Goal: Task Accomplishment & Management: Manage account settings

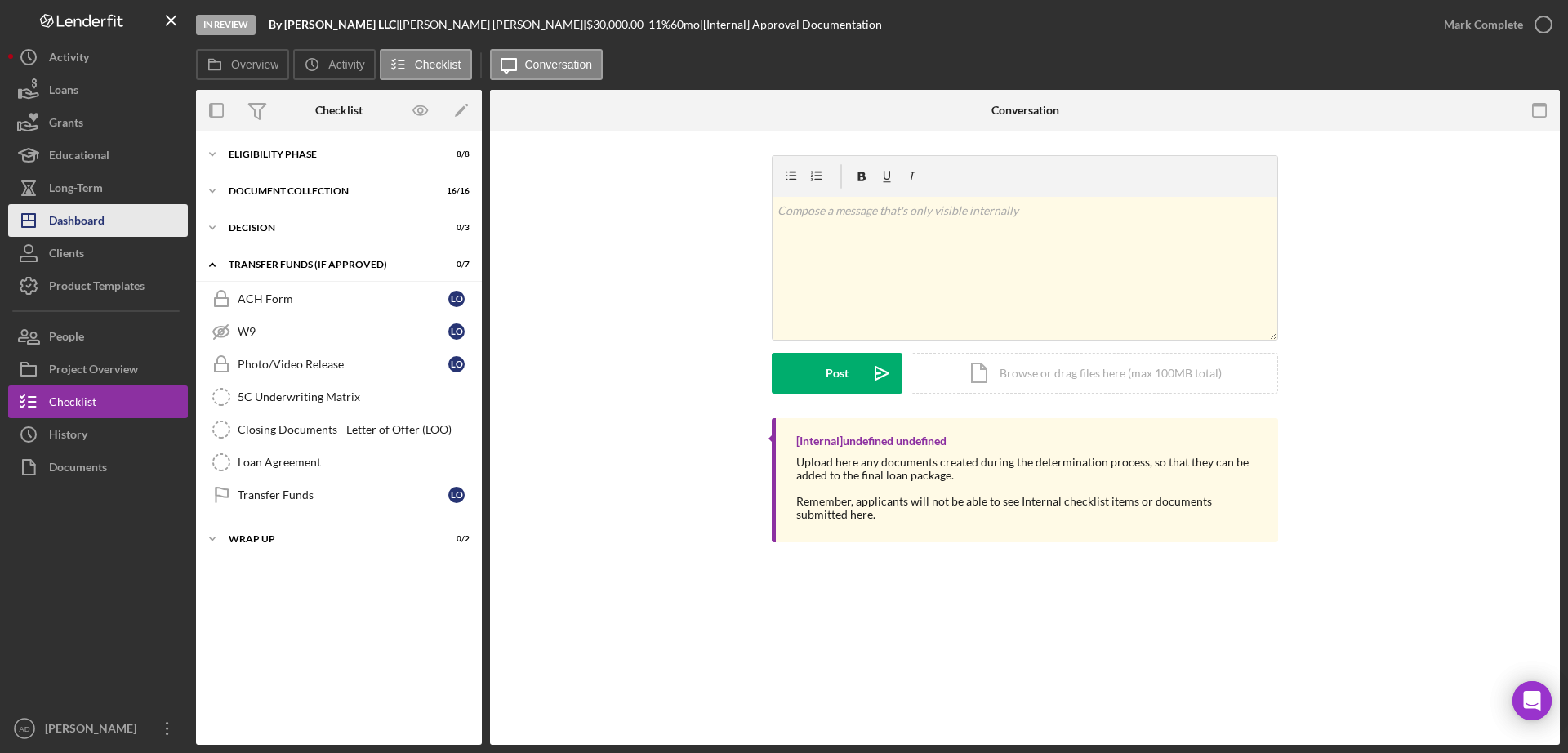
click at [113, 219] on button "Icon/Dashboard Dashboard" at bounding box center [98, 220] width 179 height 32
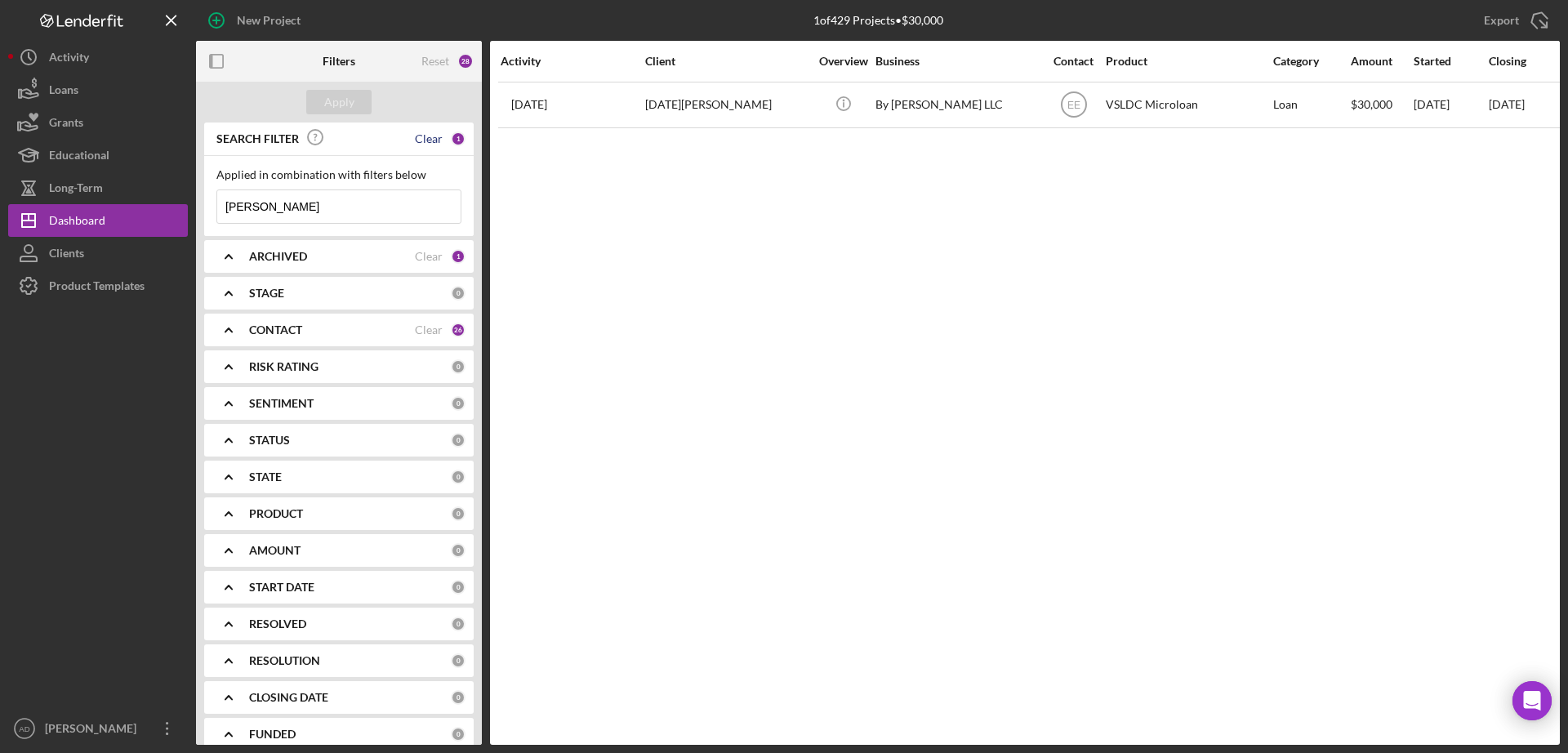
click at [424, 140] on div "Clear" at bounding box center [428, 139] width 28 height 13
click at [318, 100] on button "Apply" at bounding box center [339, 103] width 65 height 25
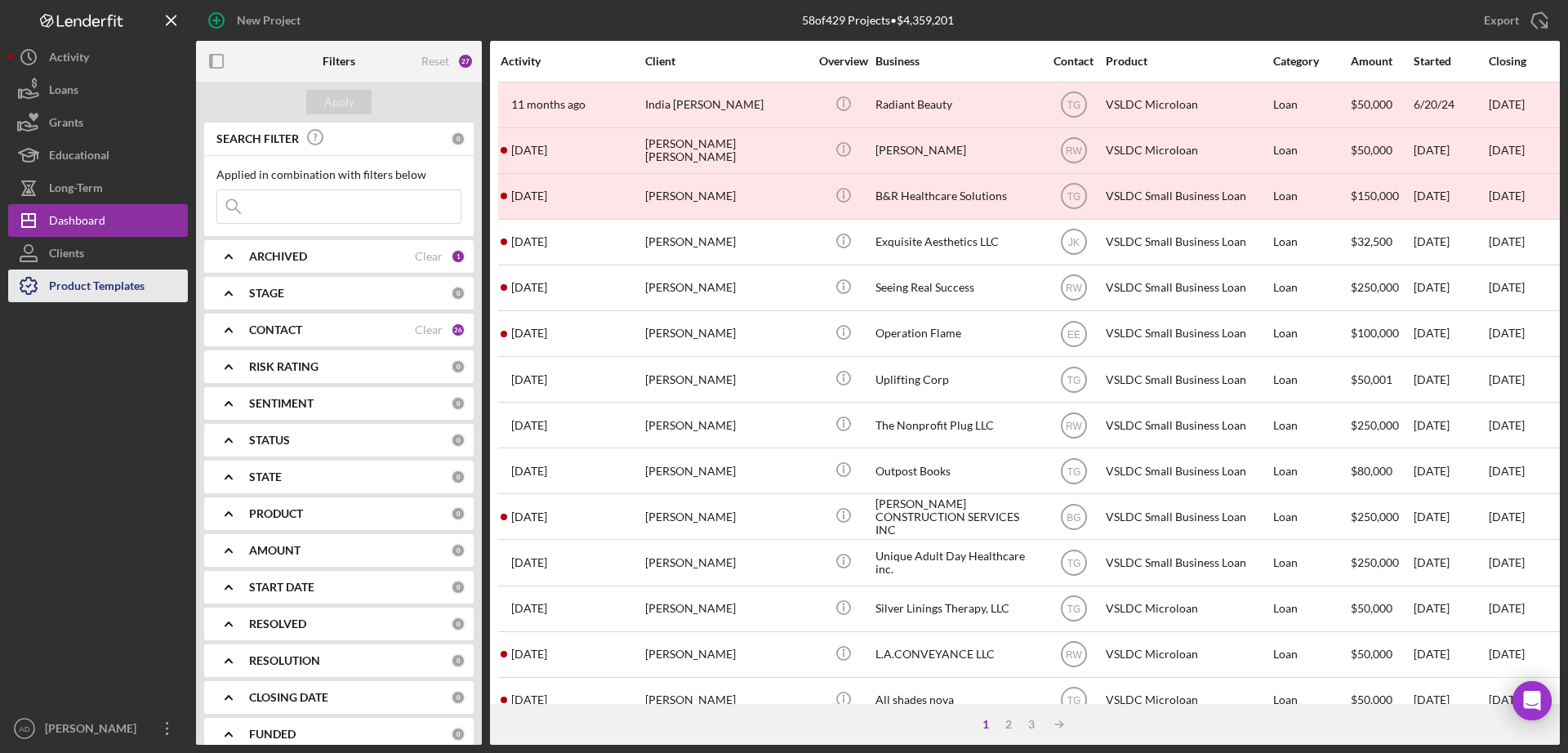
click at [78, 281] on div "Product Templates" at bounding box center [97, 288] width 96 height 37
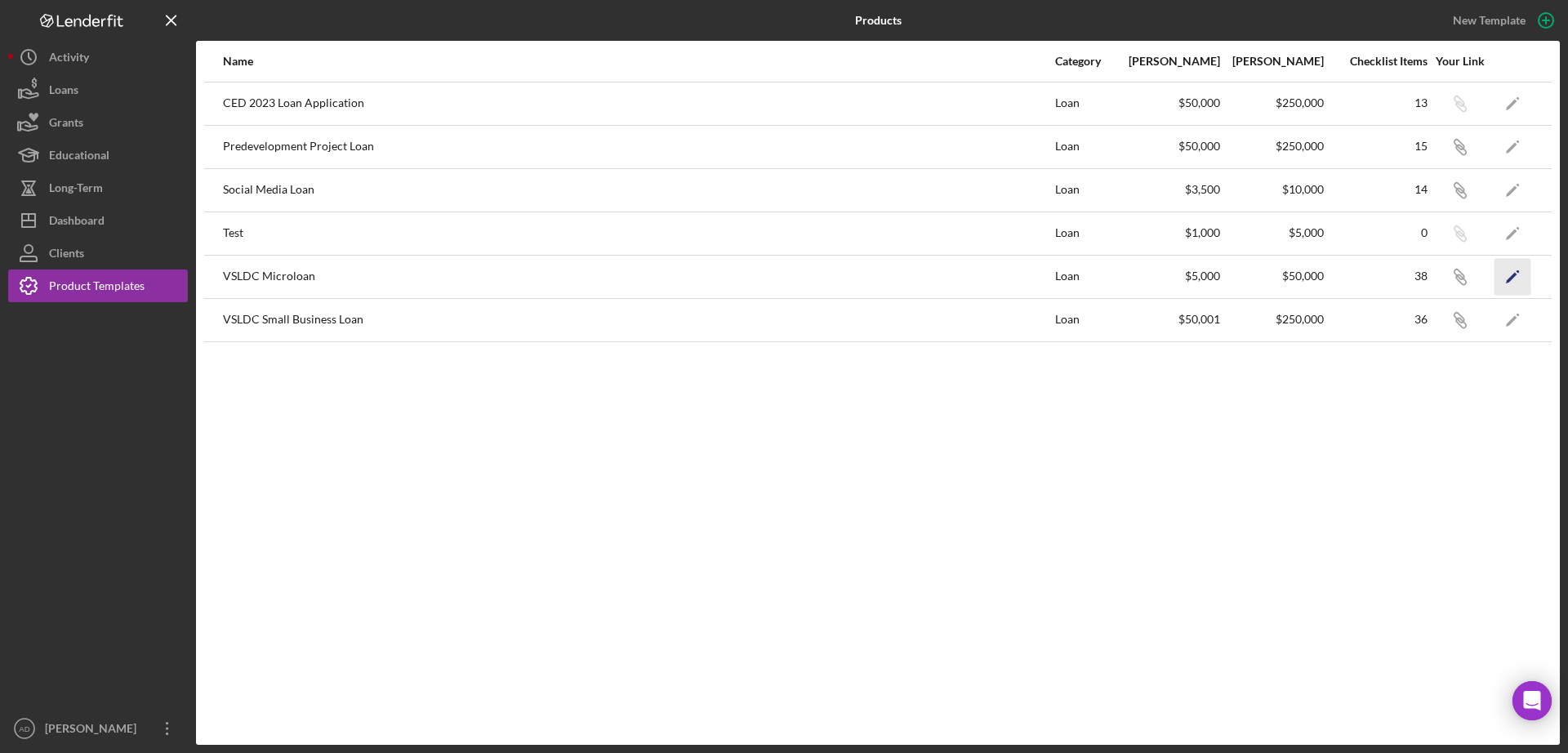
click at [1508, 283] on polygon "button" at bounding box center [1512, 278] width 11 height 11
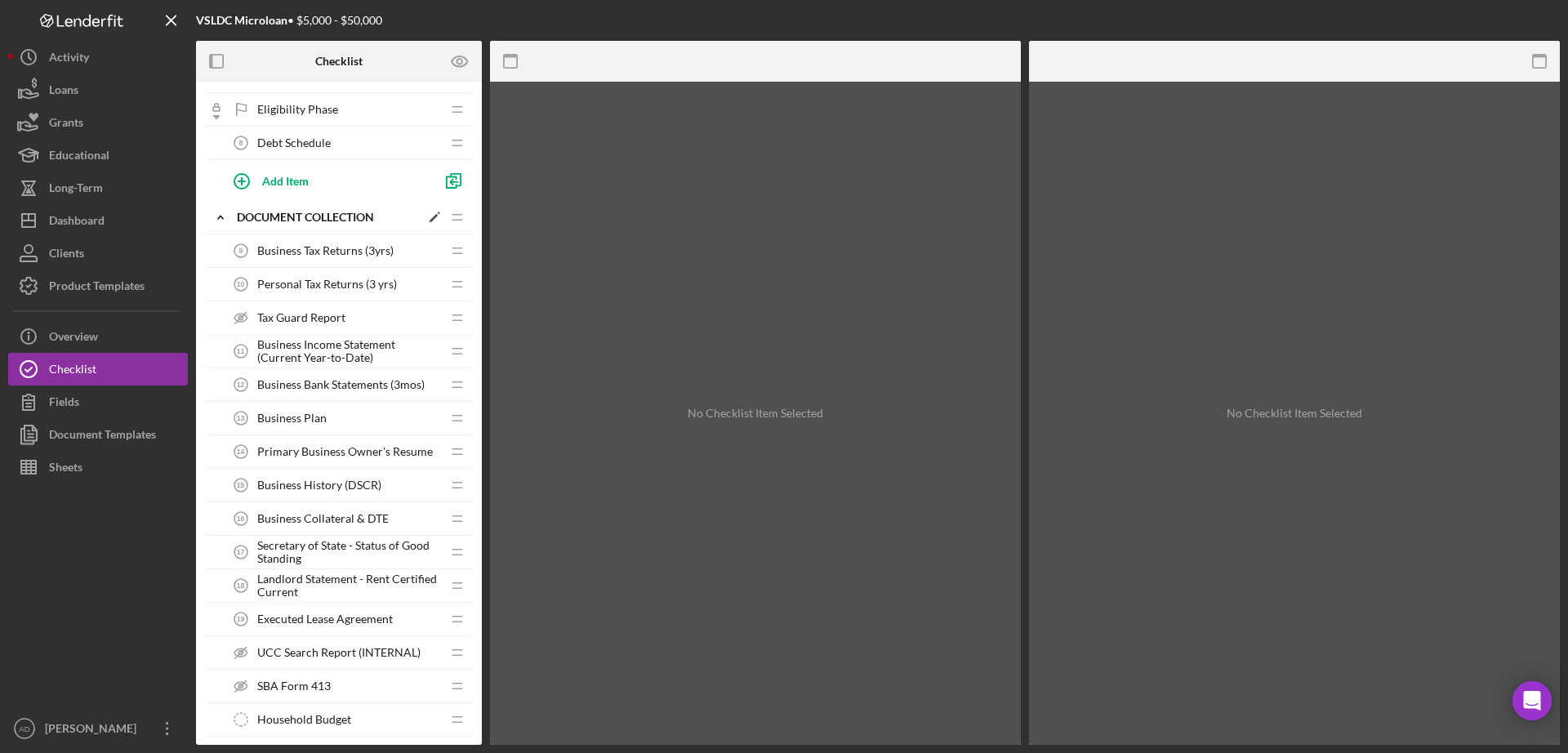
scroll to position [328, 0]
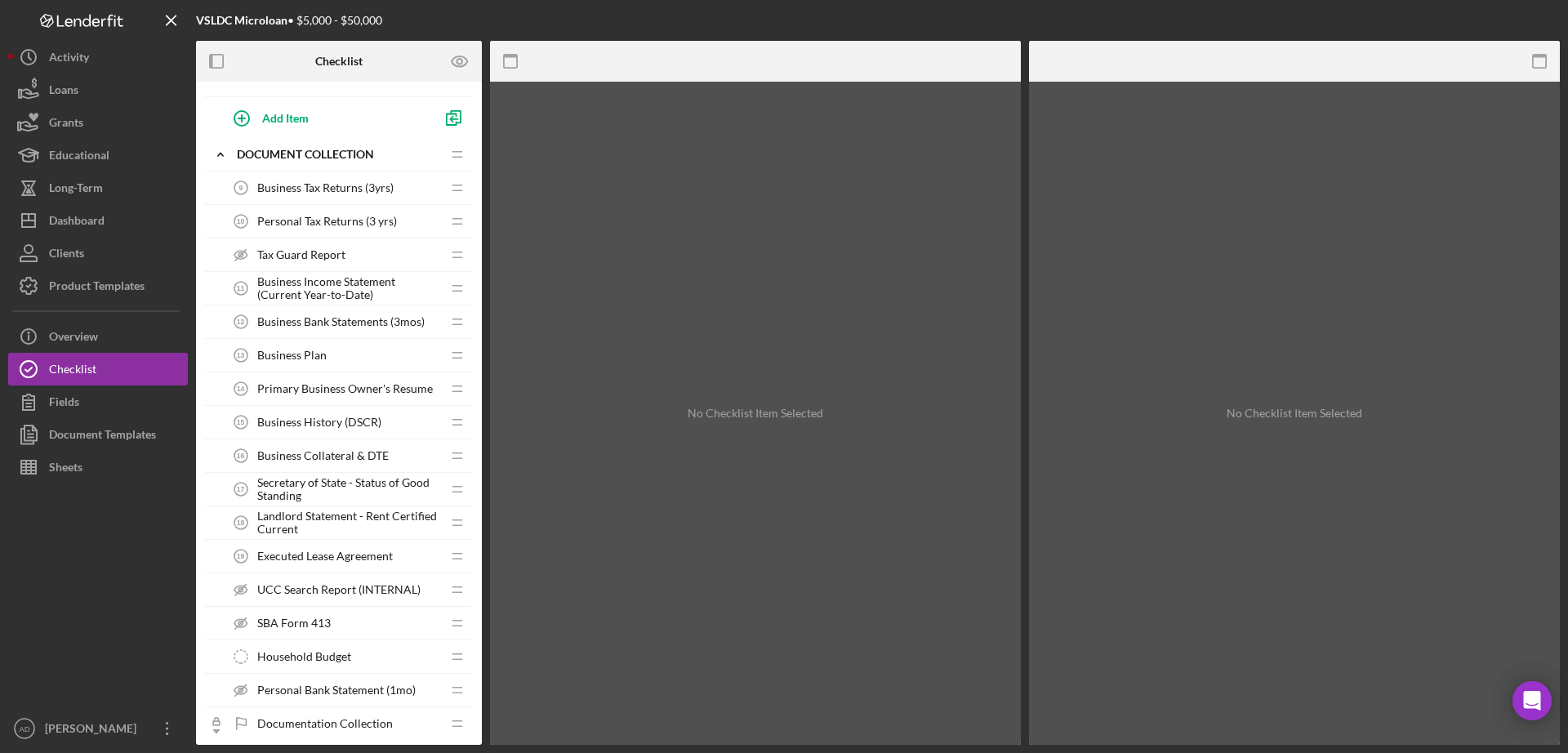
click at [285, 254] on span "Tax Guard Report" at bounding box center [301, 255] width 88 height 13
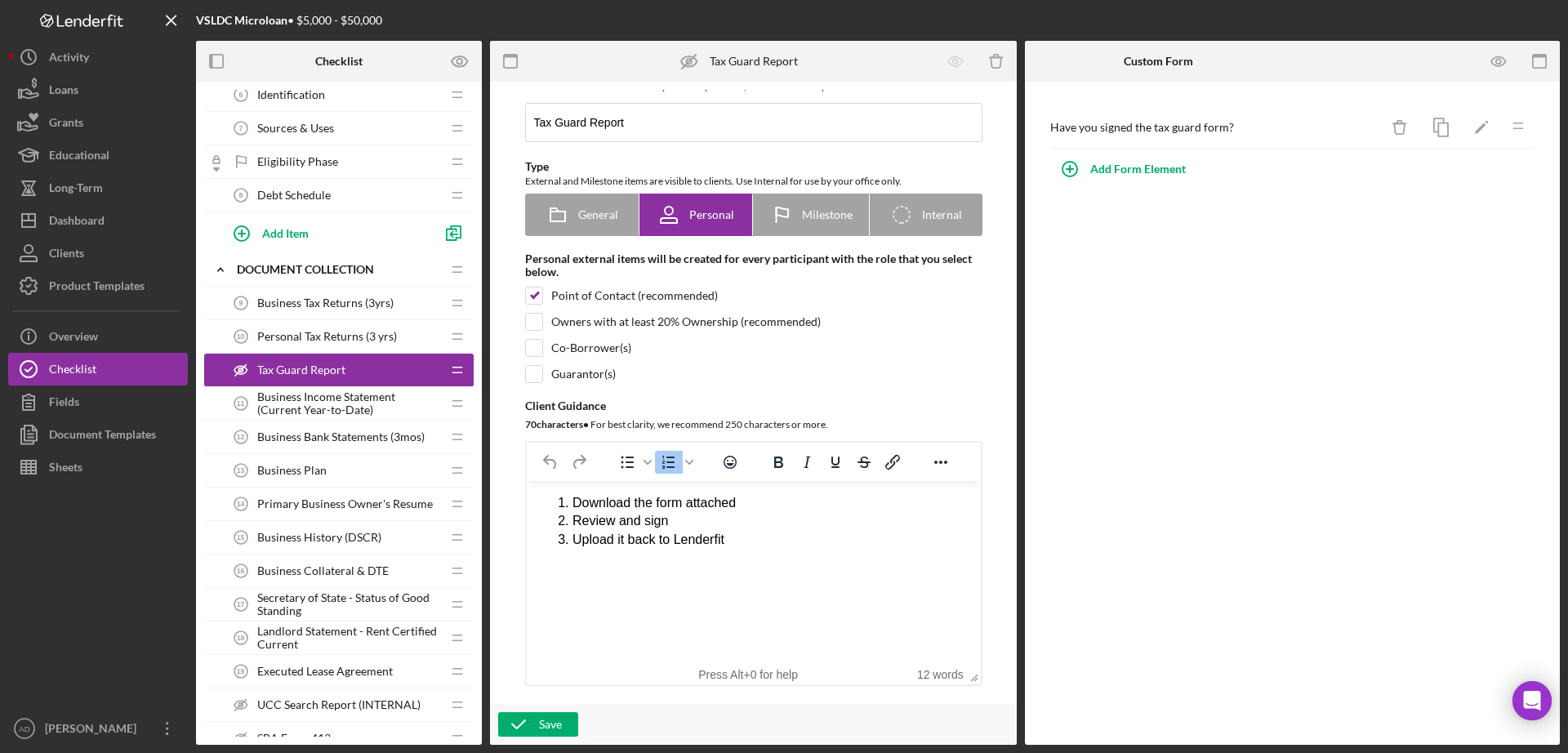
scroll to position [26, 0]
click at [1497, 60] on icon "button" at bounding box center [1499, 61] width 5 height 5
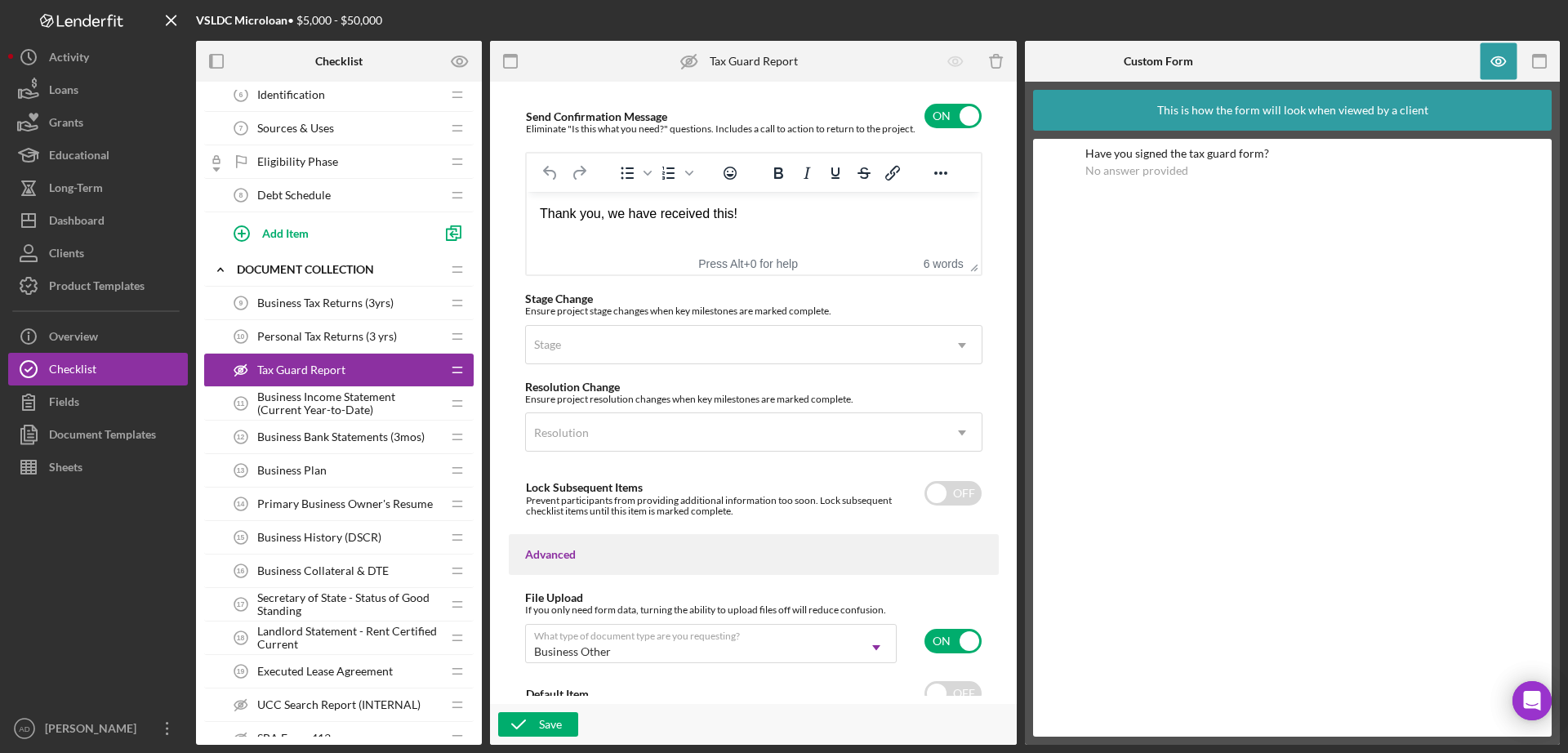
scroll to position [1146, 0]
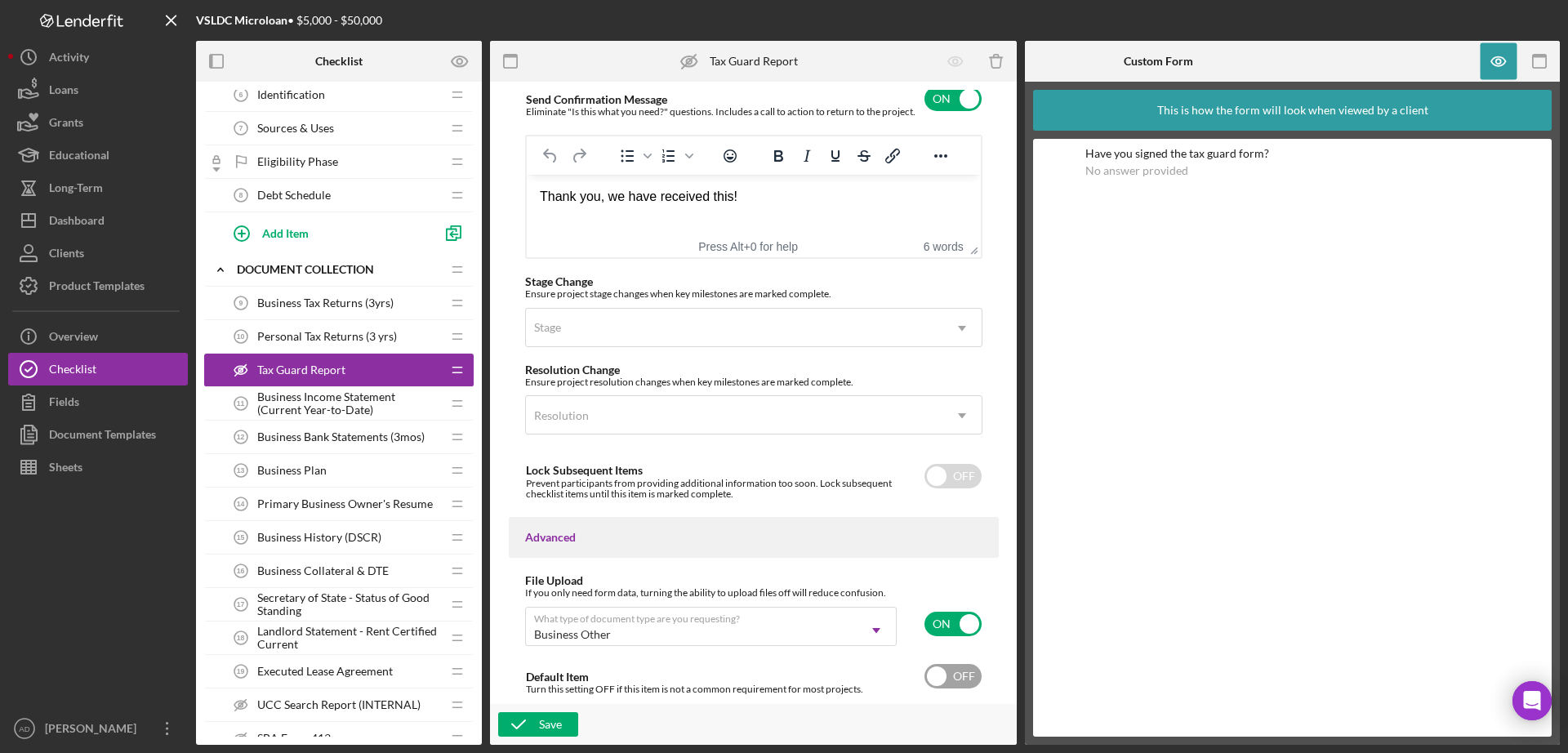
click at [951, 677] on input "checkbox" at bounding box center [953, 677] width 57 height 25
checkbox input "true"
click at [551, 723] on div "Save" at bounding box center [551, 725] width 23 height 25
click at [459, 56] on icon "button" at bounding box center [459, 61] width 15 height 10
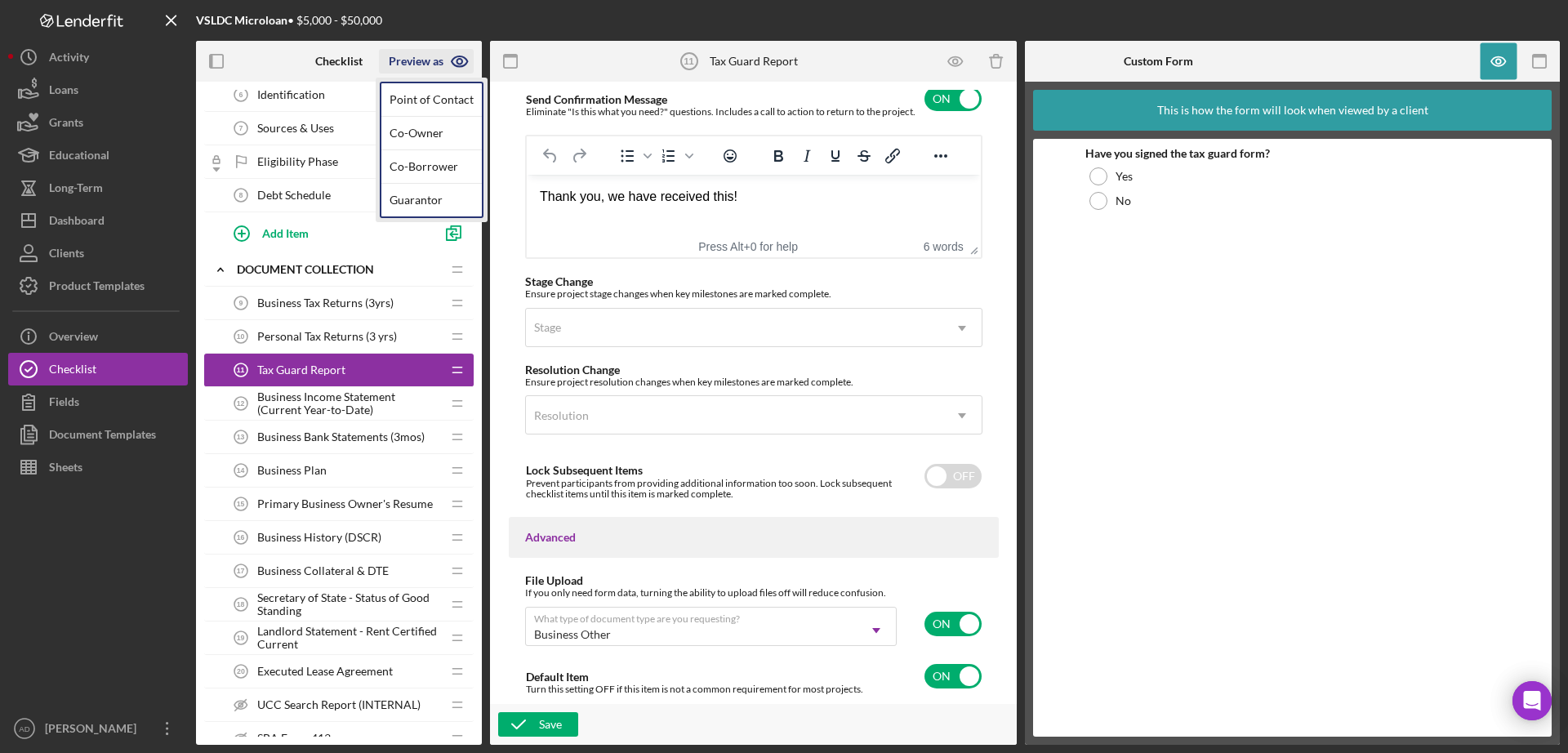
click at [420, 57] on div "Preview as" at bounding box center [417, 62] width 55 height 25
click at [416, 97] on link "Point of Contact" at bounding box center [432, 100] width 101 height 33
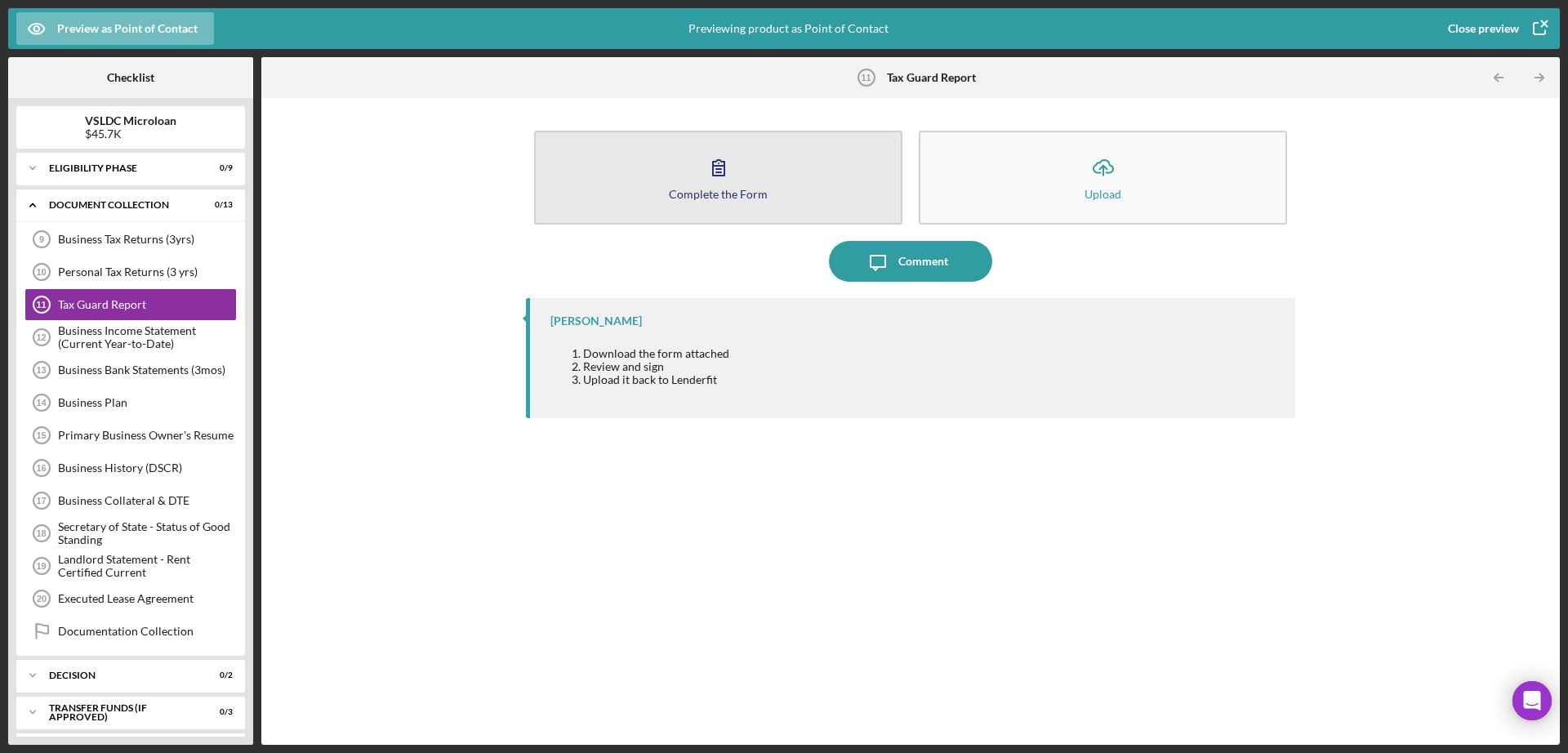
click at [731, 180] on icon "button" at bounding box center [719, 167] width 41 height 41
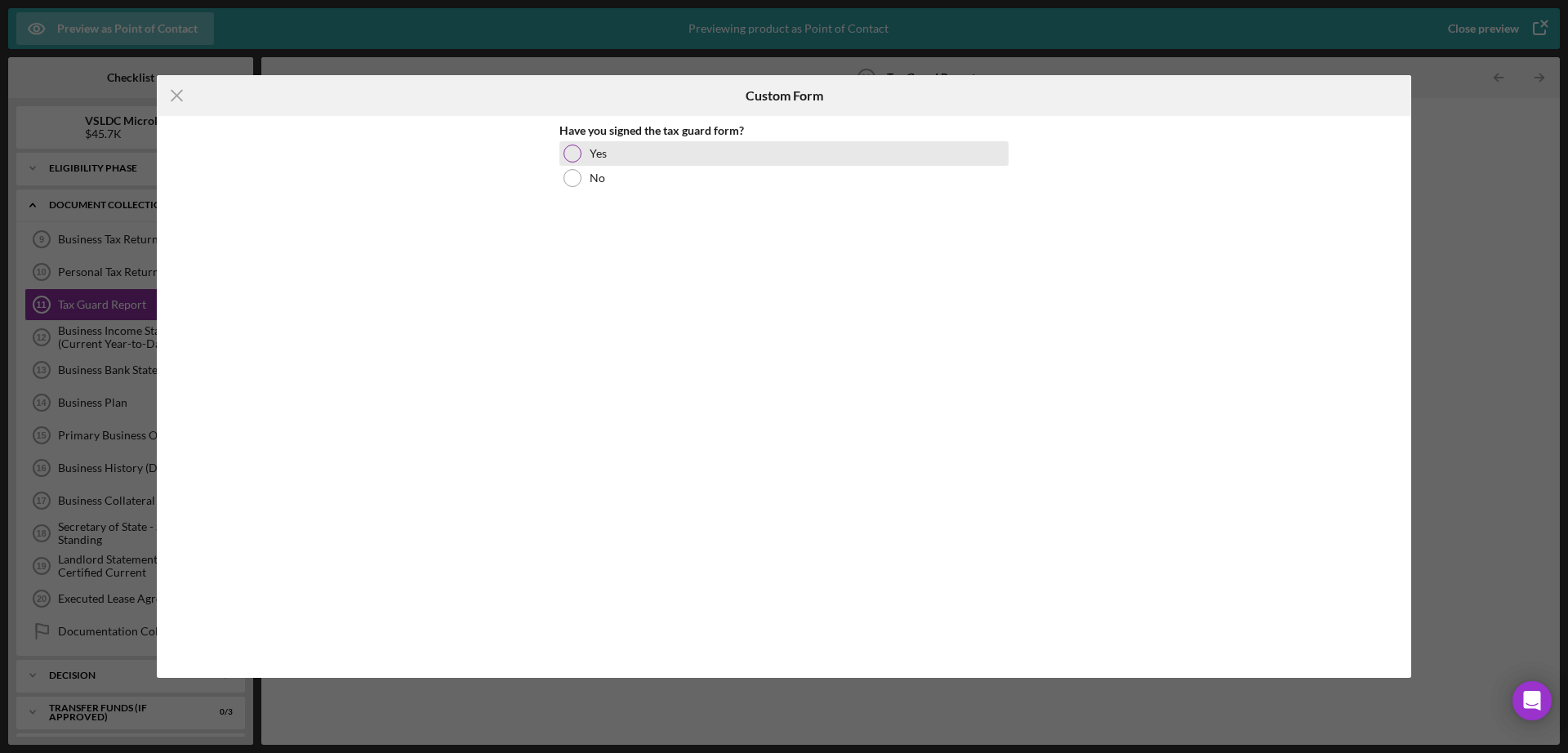
click at [567, 149] on div at bounding box center [572, 153] width 18 height 18
click at [173, 92] on line at bounding box center [177, 96] width 10 height 10
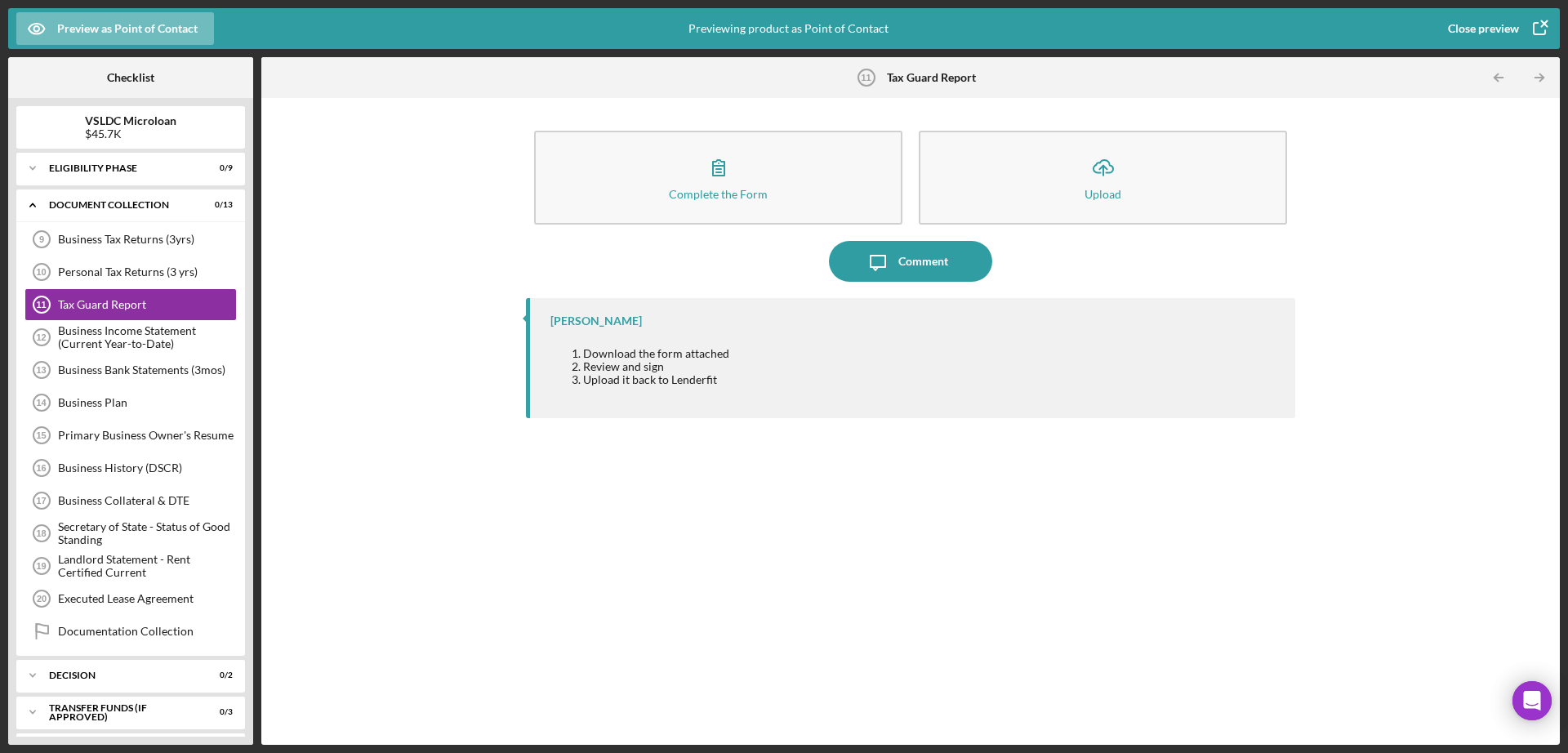
click at [1512, 26] on div "Close preview" at bounding box center [1484, 28] width 71 height 32
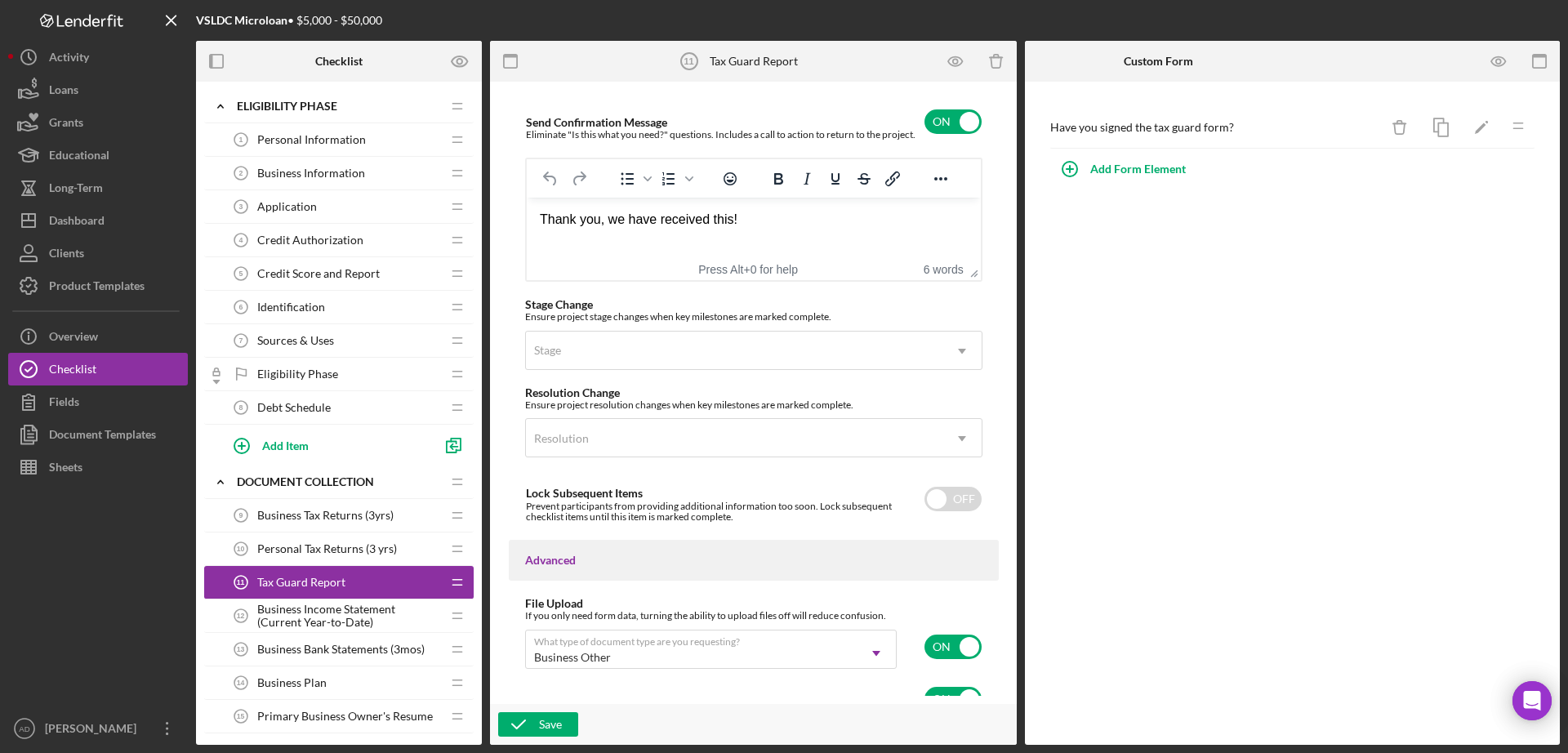
scroll to position [1146, 0]
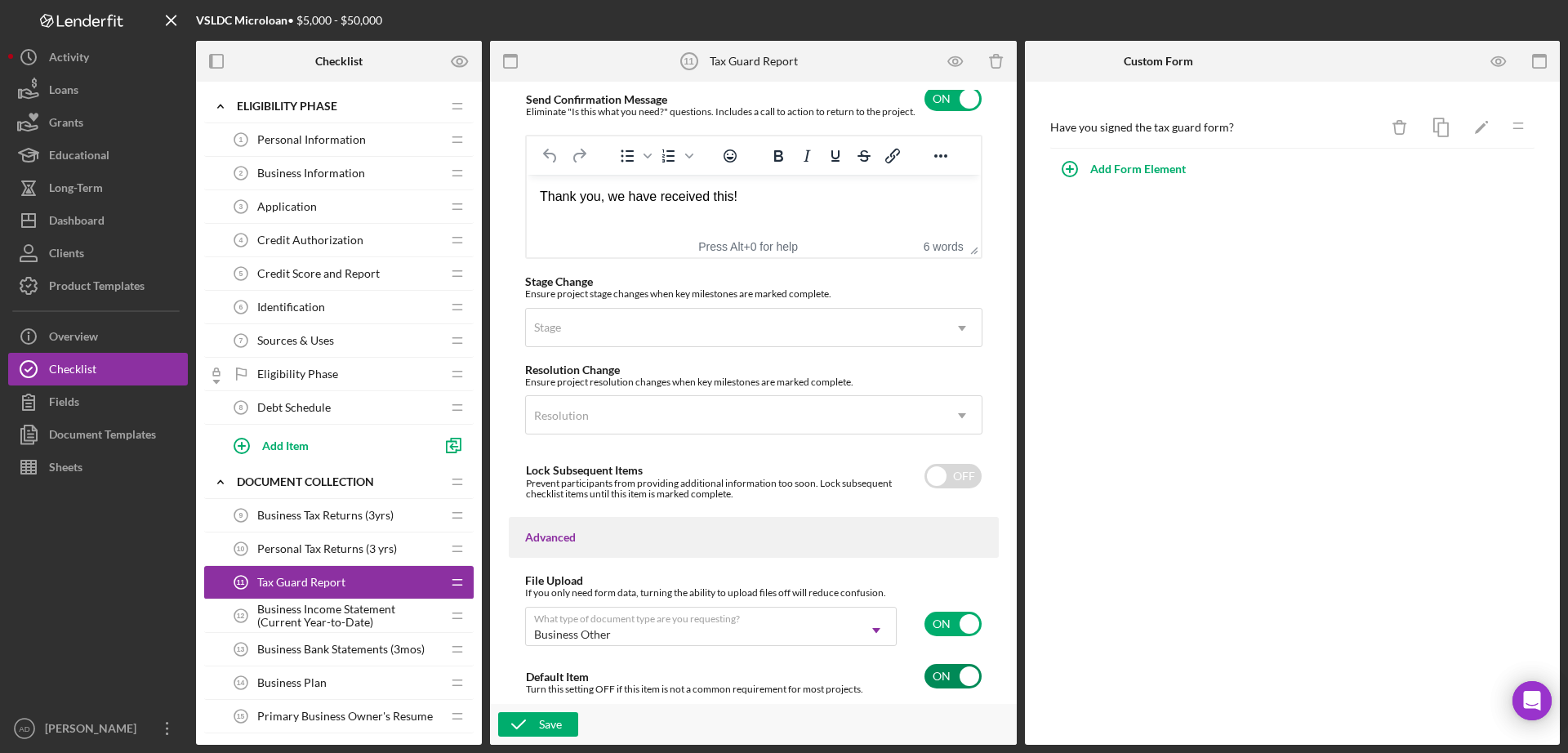
click at [940, 674] on input "checkbox" at bounding box center [953, 677] width 57 height 25
checkbox input "false"
click at [541, 724] on div "Save" at bounding box center [551, 725] width 23 height 25
click at [75, 216] on div "Dashboard" at bounding box center [77, 222] width 56 height 37
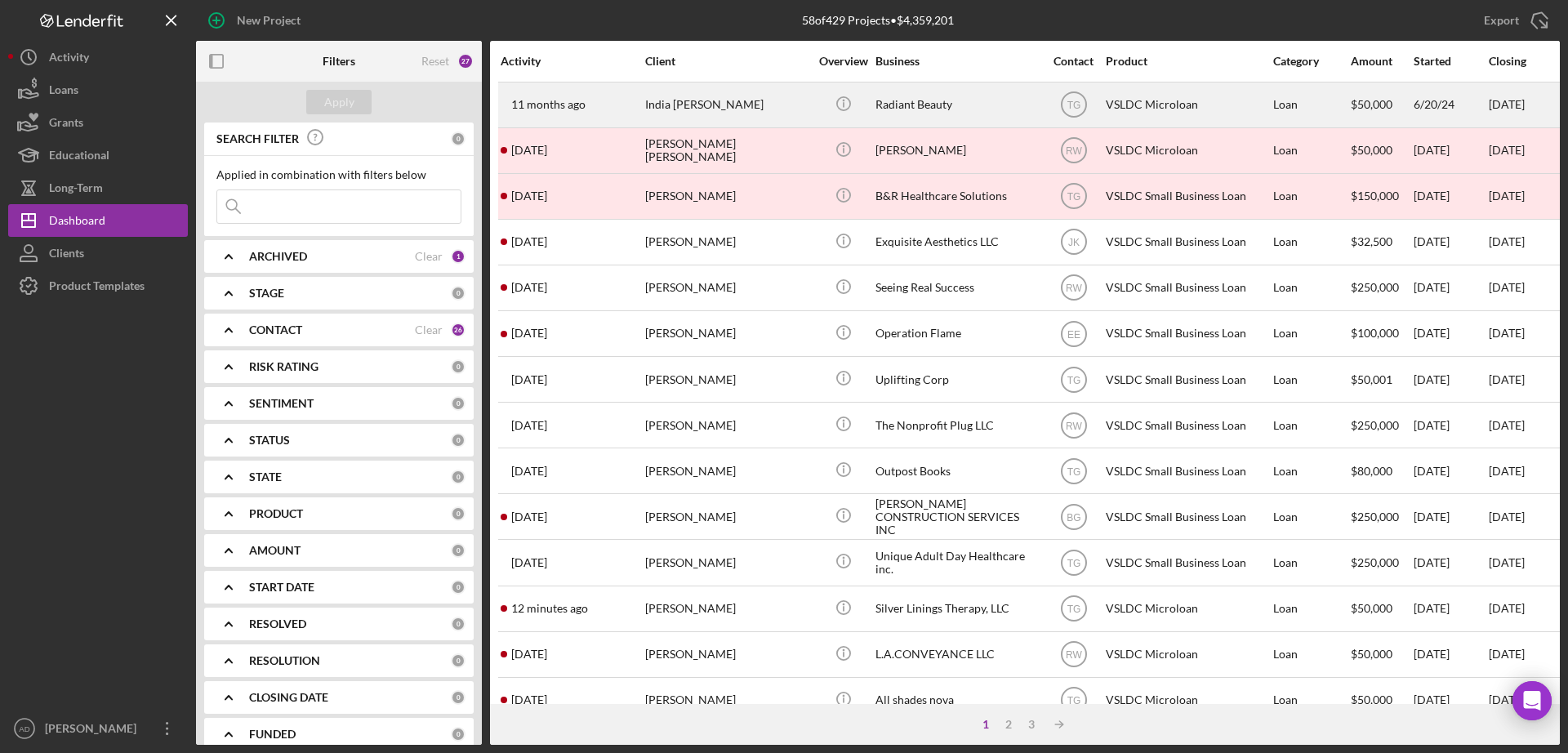
click at [737, 102] on div "India [PERSON_NAME]" at bounding box center [727, 105] width 163 height 44
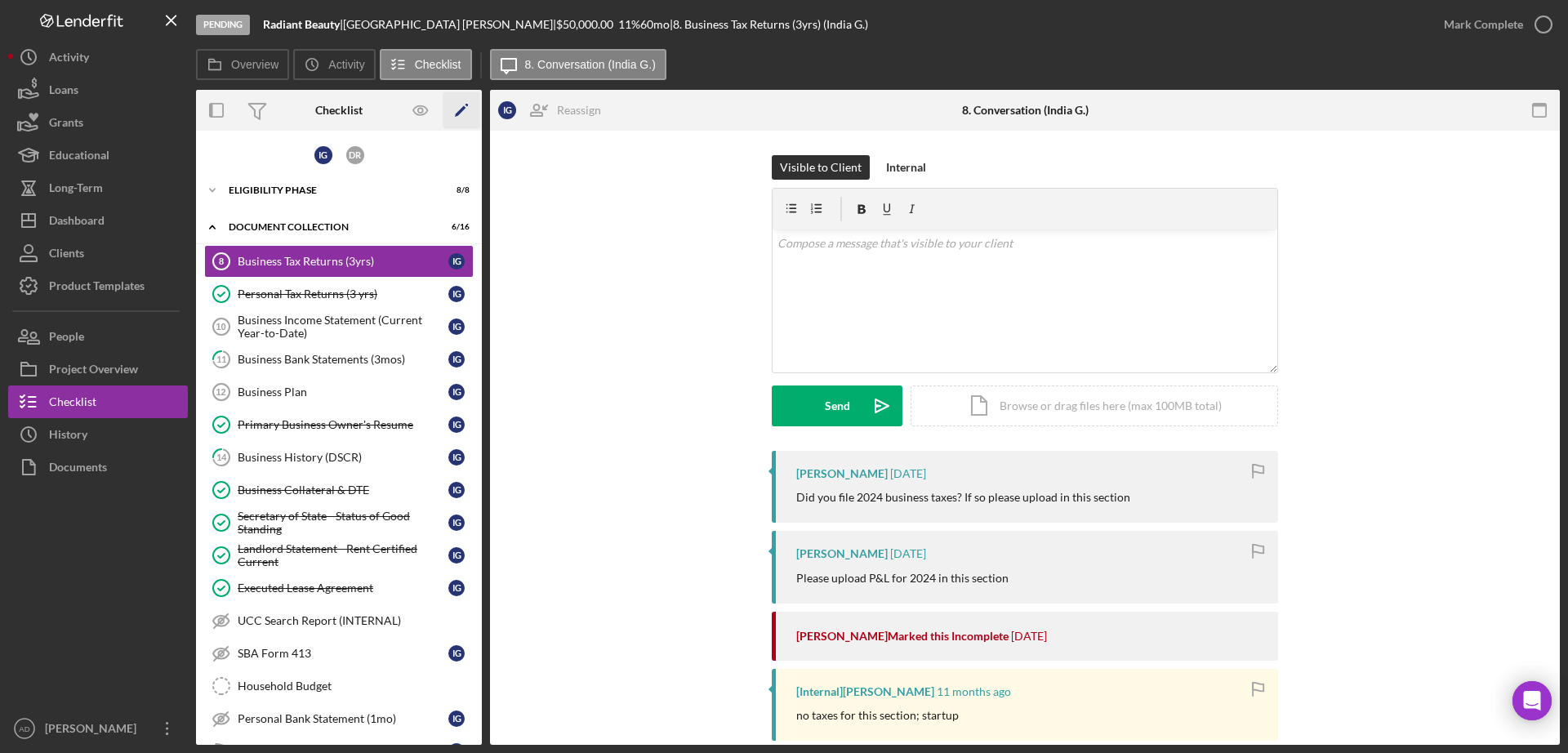
click at [463, 105] on icon "Icon/Edit" at bounding box center [461, 110] width 37 height 37
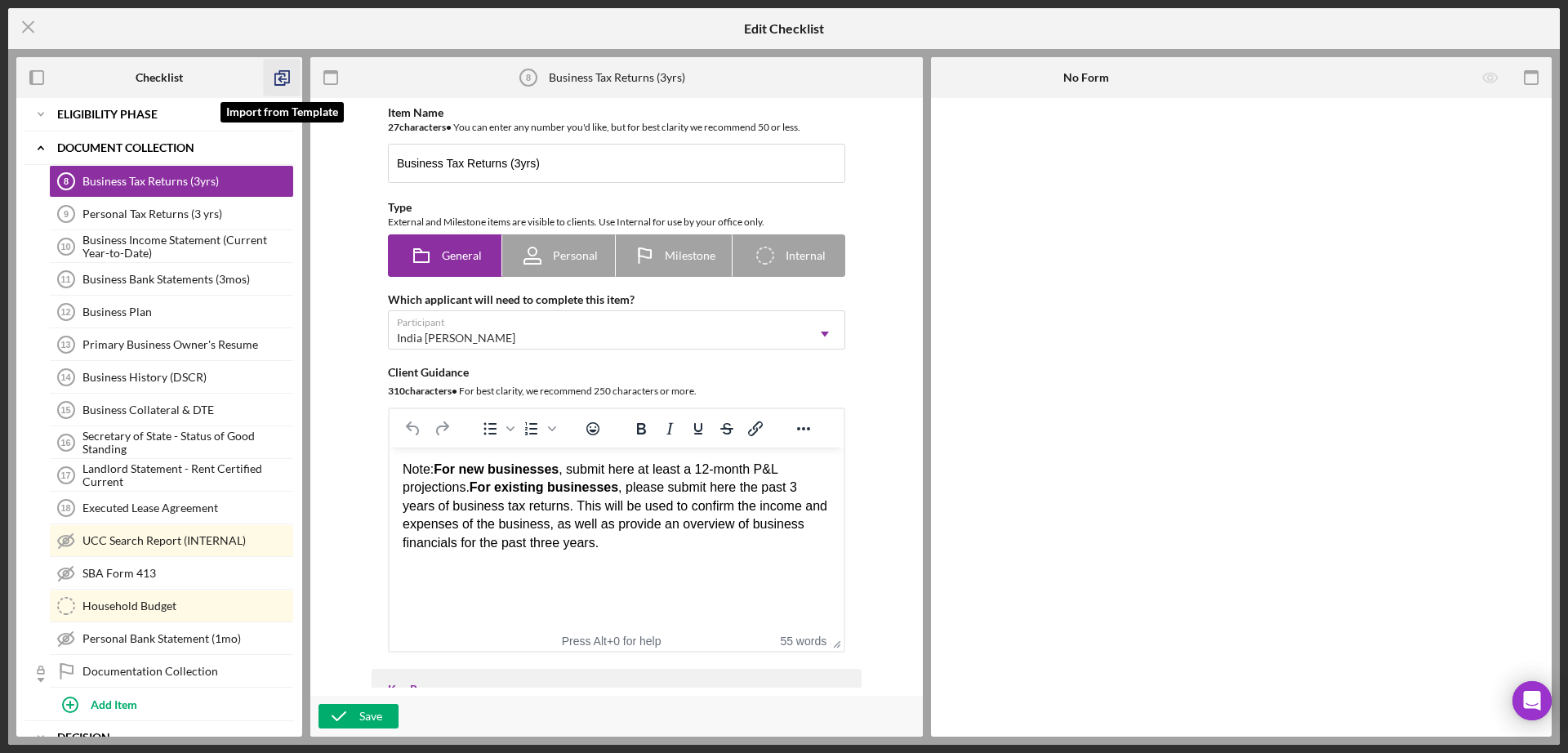
click at [283, 79] on line "button" at bounding box center [282, 79] width 7 height 0
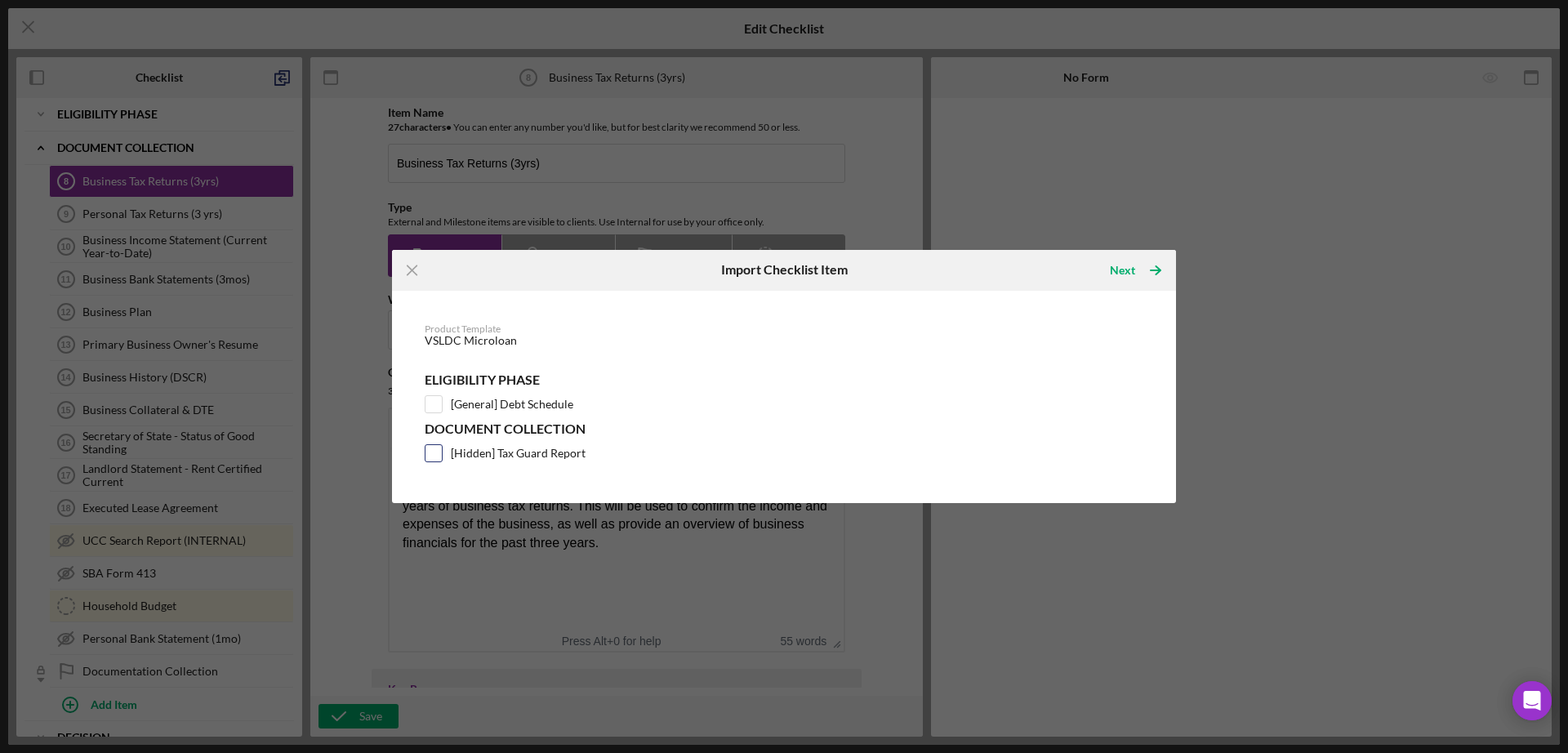
click at [433, 454] on input "[Hidden] Tax Guard Report" at bounding box center [433, 453] width 16 height 16
checkbox input "true"
click at [411, 268] on line "button" at bounding box center [411, 270] width 9 height 9
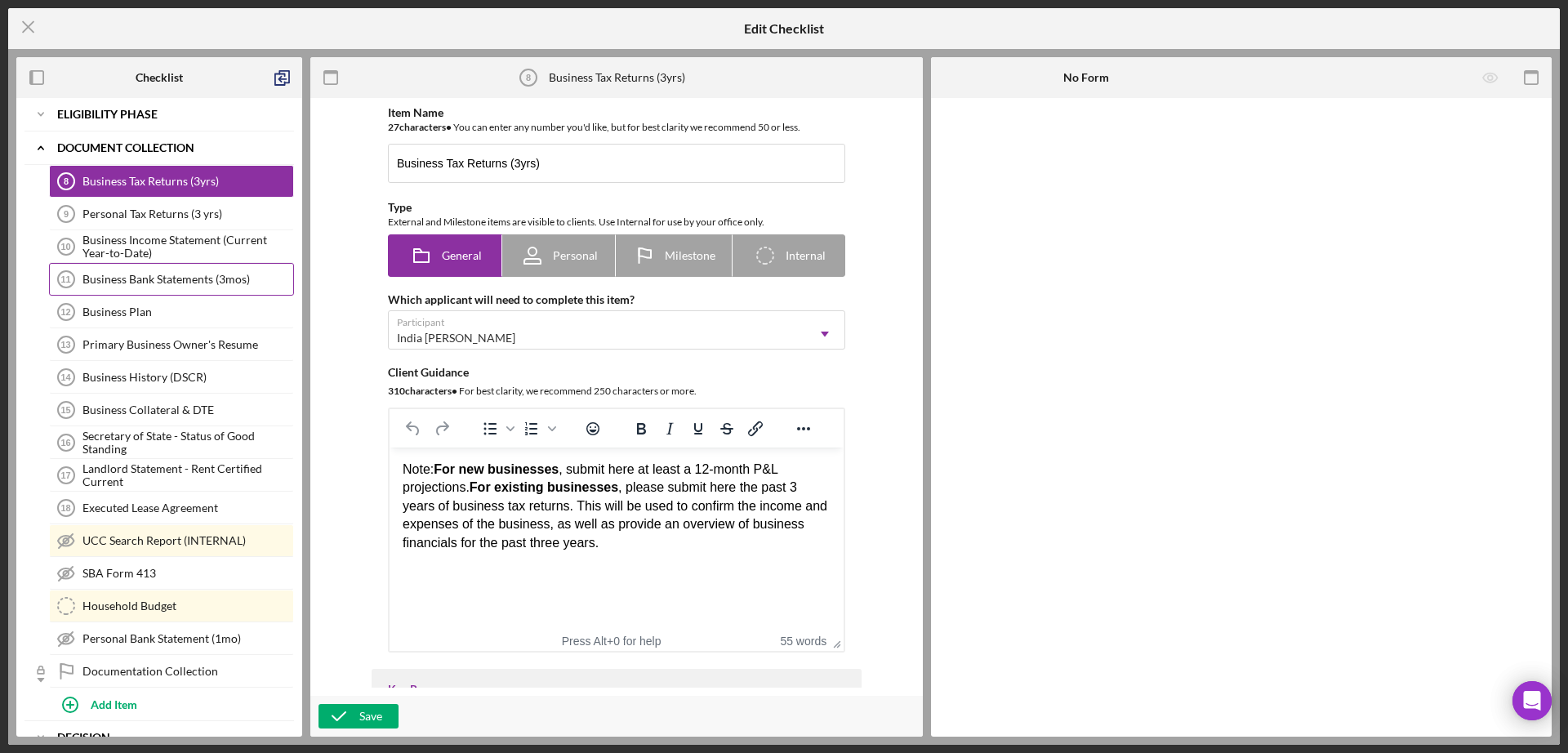
click at [128, 277] on div "Business Bank Statements (3mos)" at bounding box center [188, 279] width 211 height 13
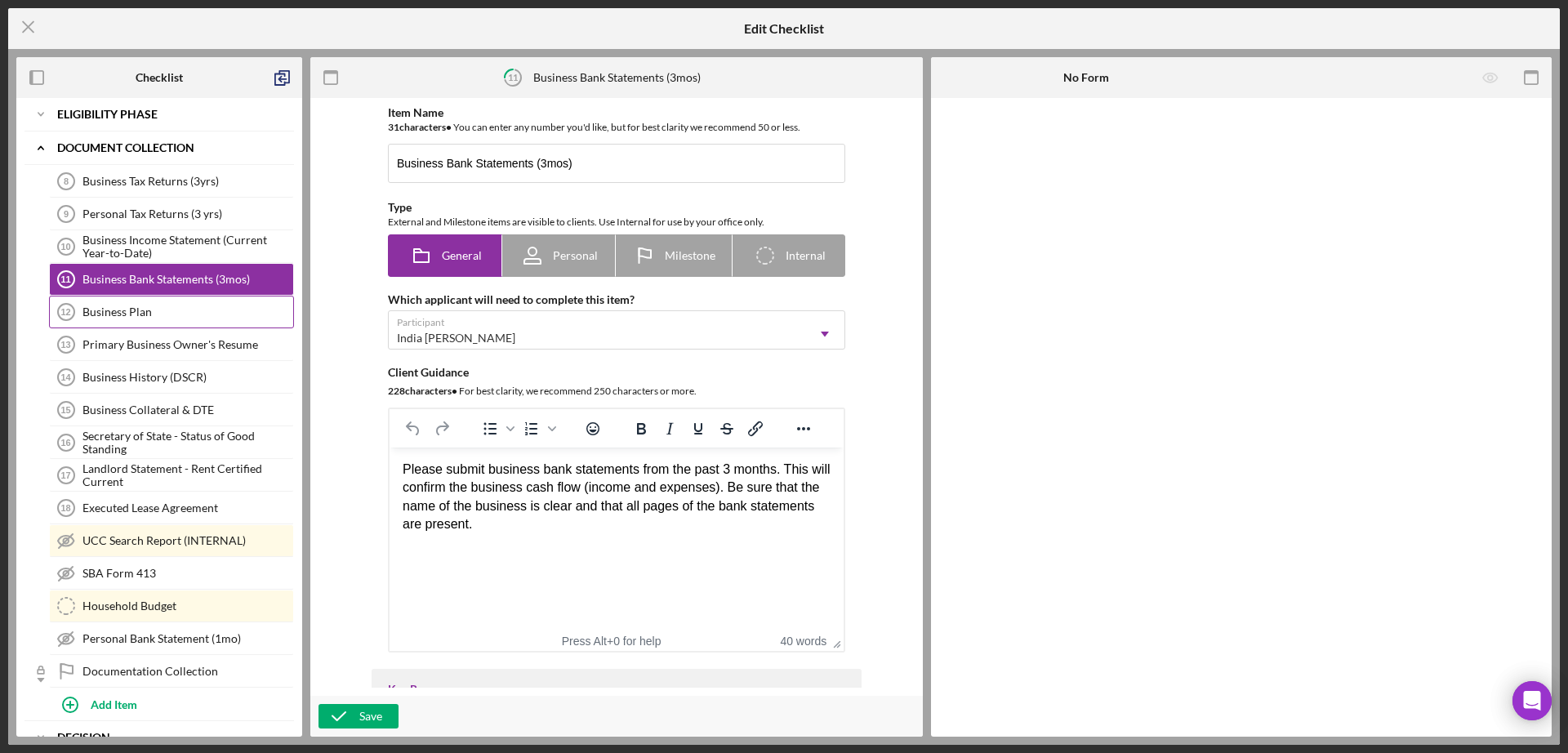
click at [132, 308] on div "Business Plan" at bounding box center [188, 312] width 211 height 13
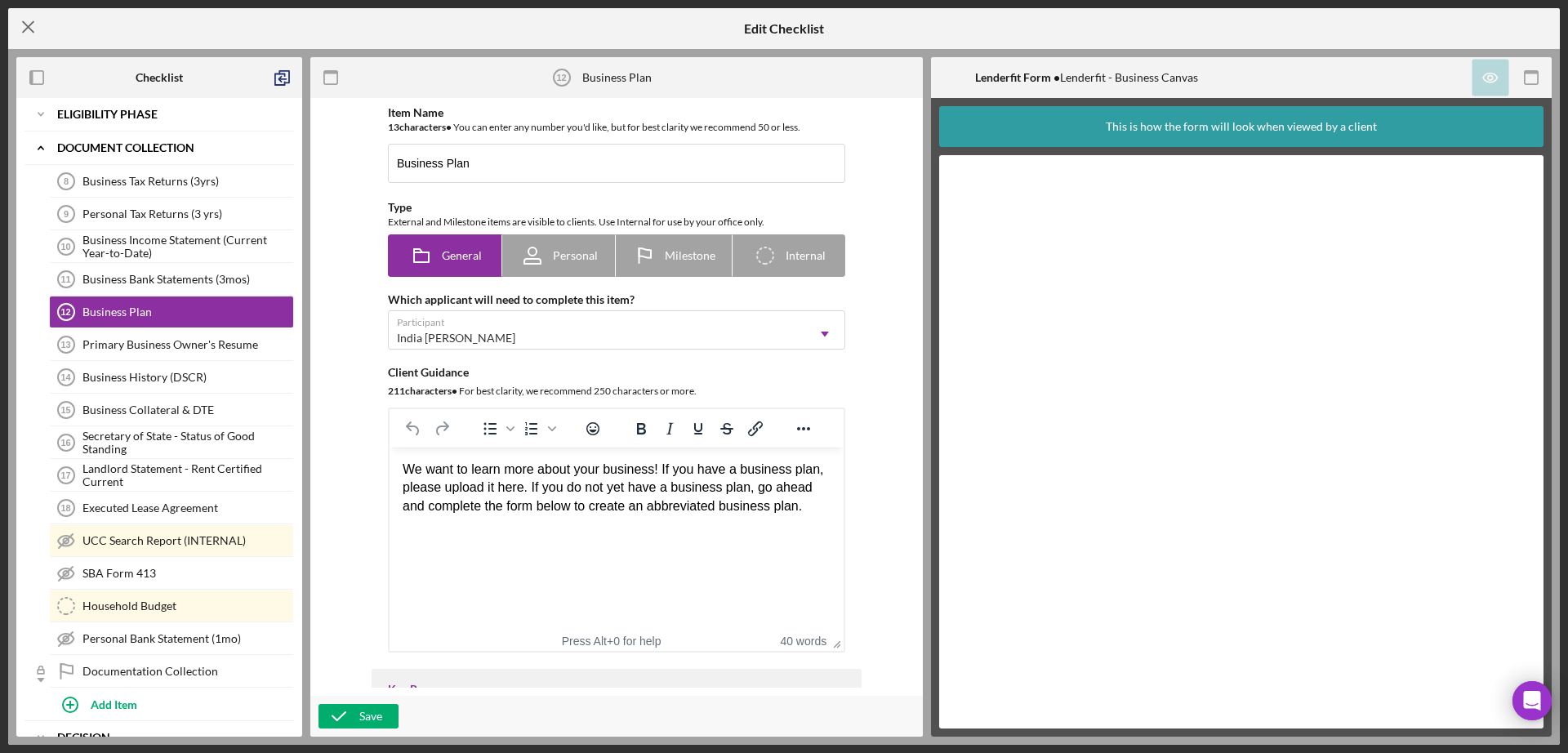
click at [24, 27] on icon "Icon/Menu Close" at bounding box center [28, 27] width 41 height 41
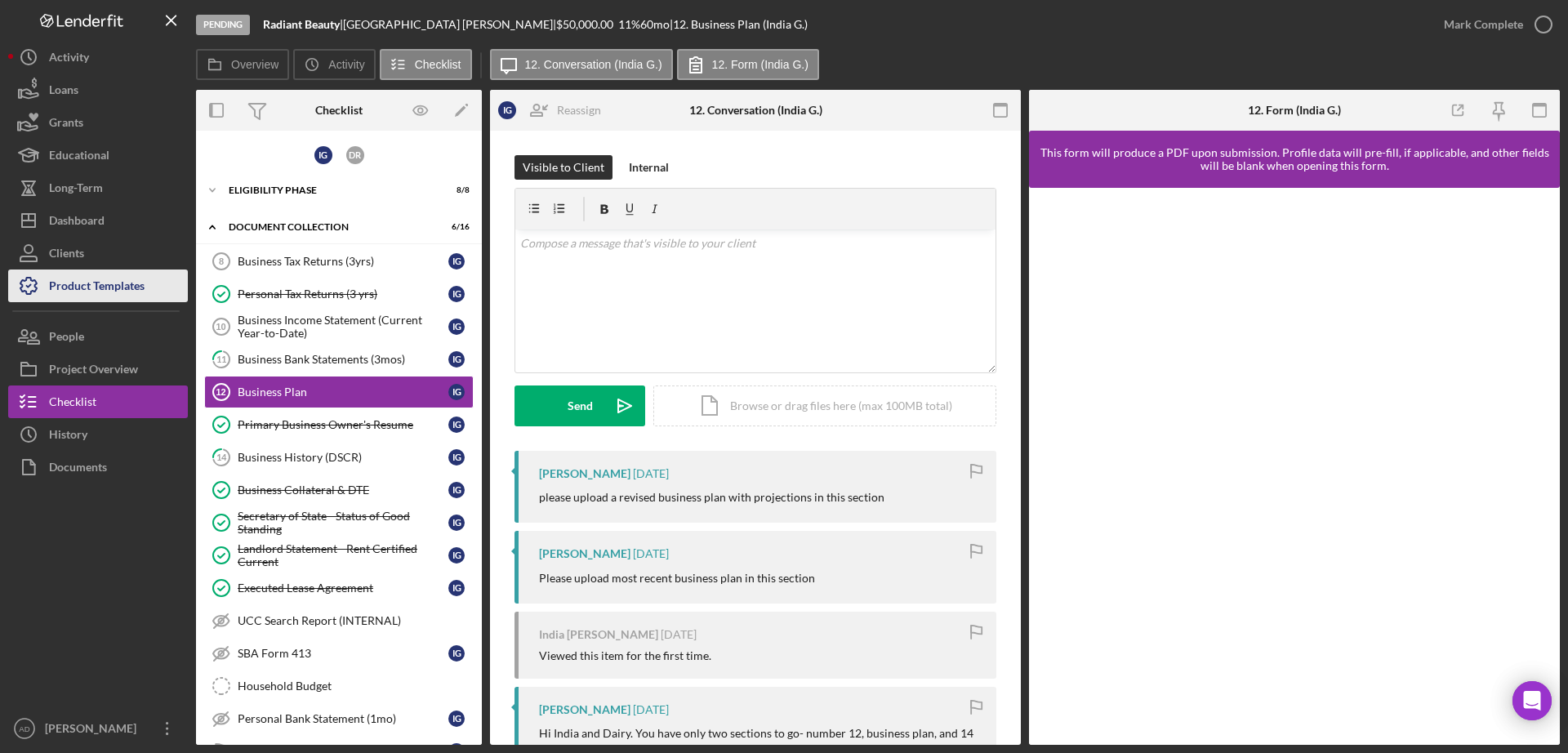
click at [66, 287] on div "Product Templates" at bounding box center [97, 288] width 96 height 37
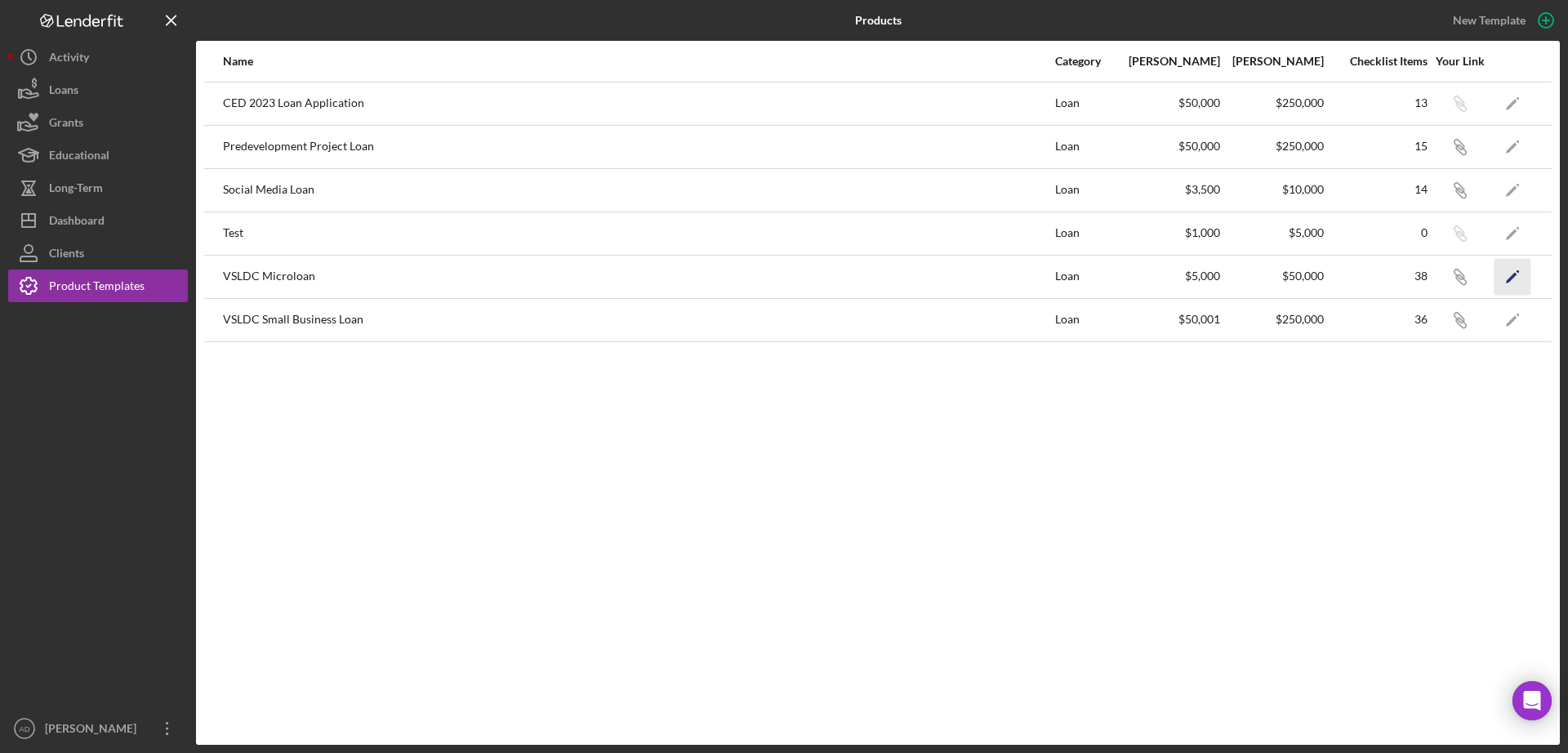
click at [1515, 273] on polygon "button" at bounding box center [1512, 278] width 11 height 11
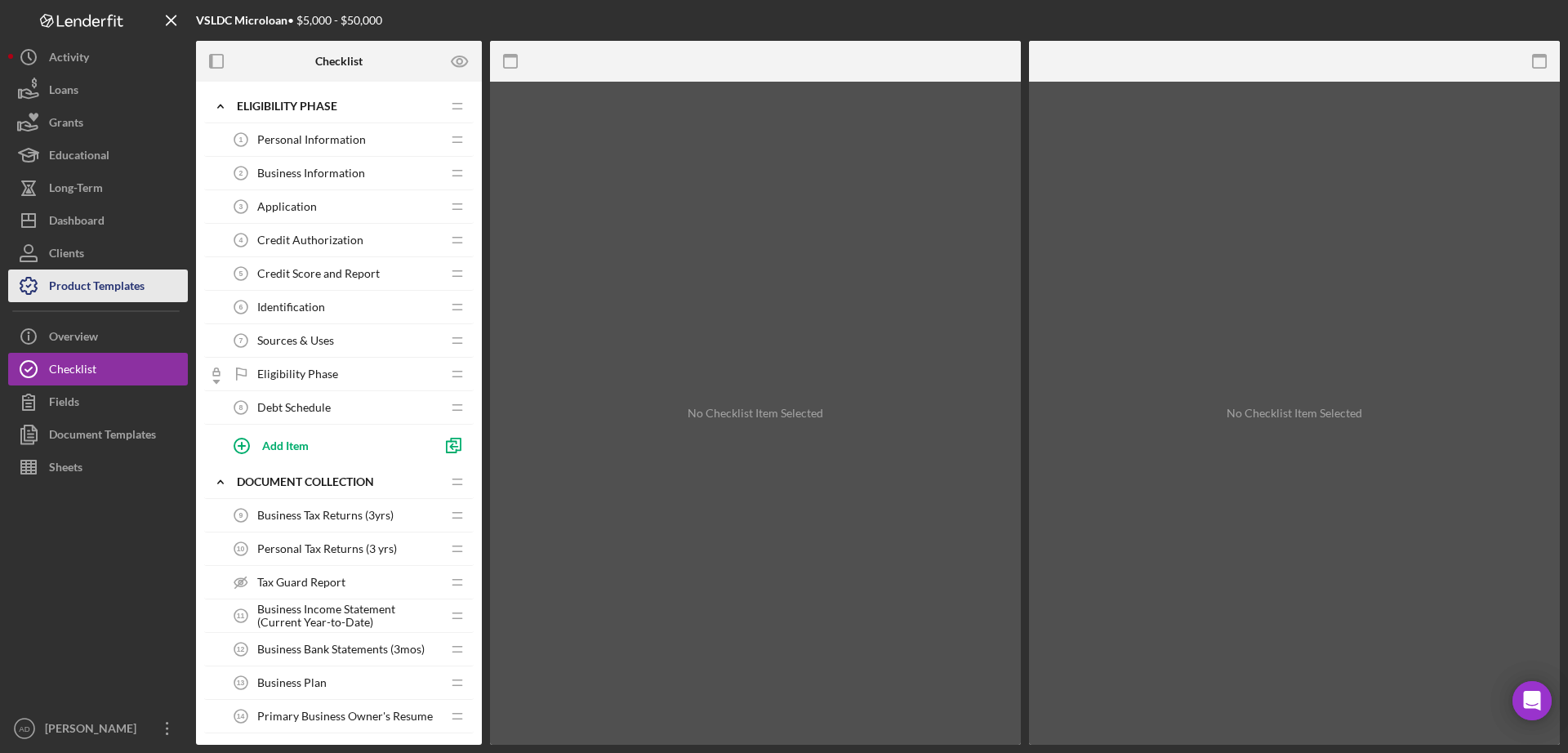
click at [81, 280] on div "Product Templates" at bounding box center [97, 288] width 96 height 37
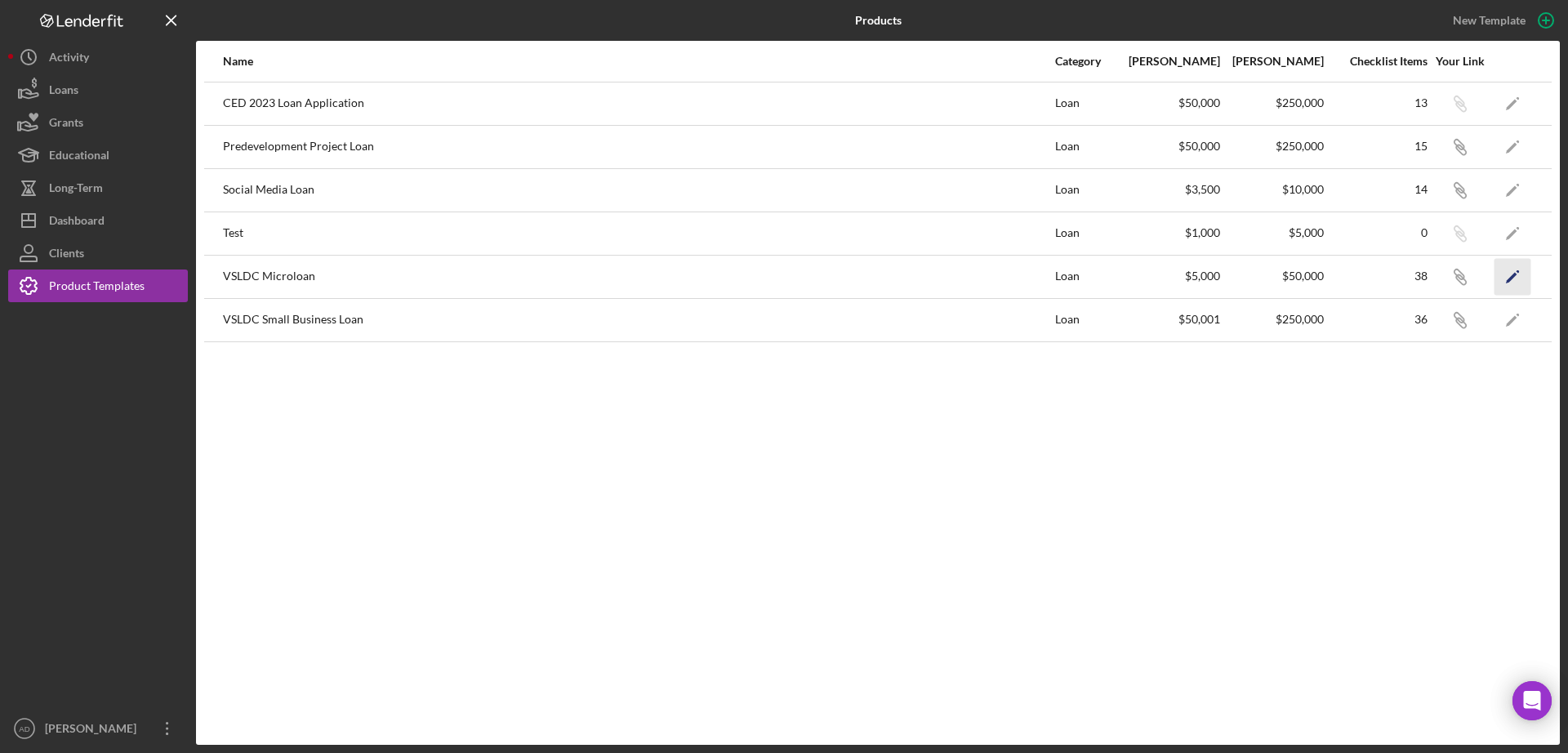
click at [1516, 273] on icon "Icon/Edit" at bounding box center [1513, 276] width 37 height 37
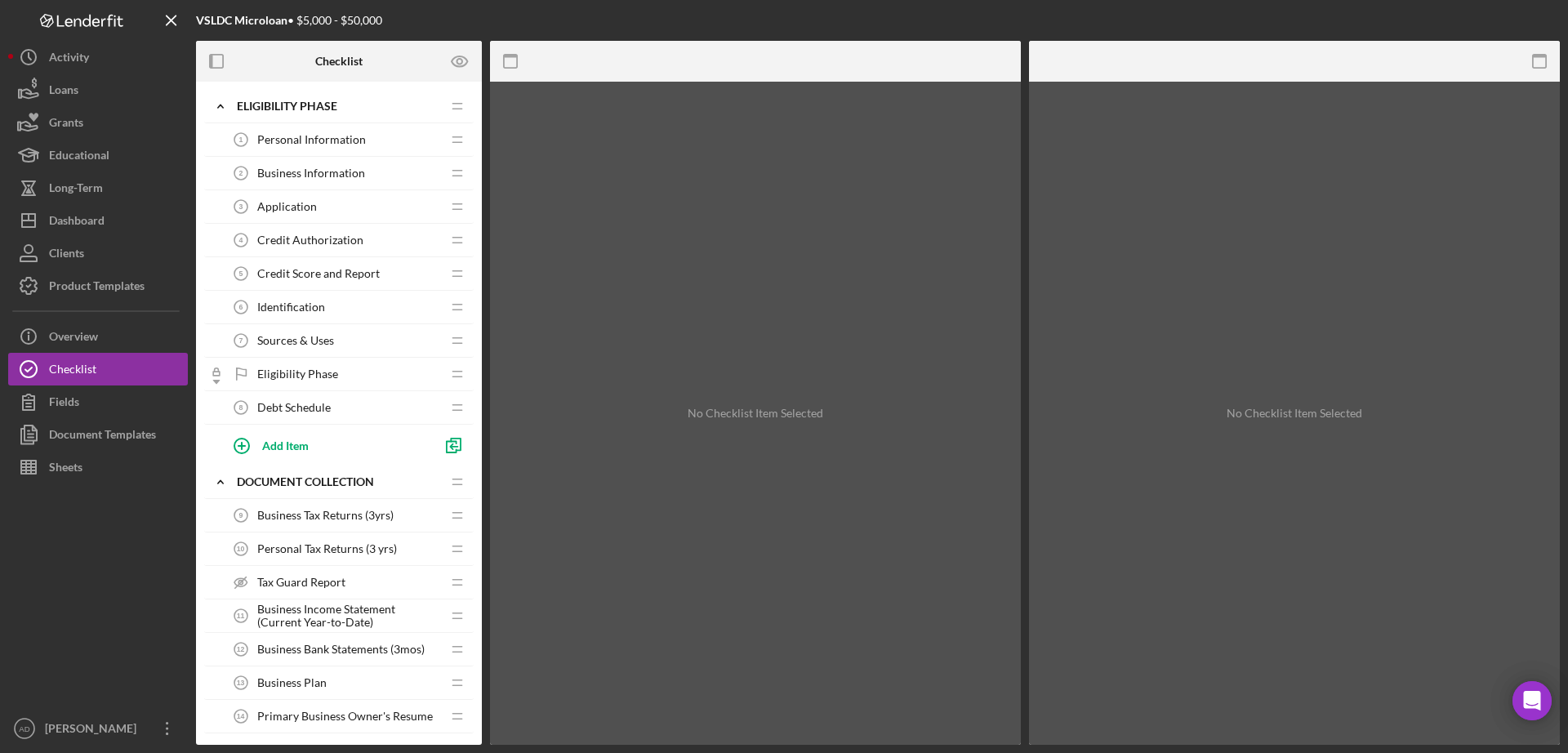
click at [291, 405] on span "Debt Schedule" at bounding box center [293, 408] width 73 height 13
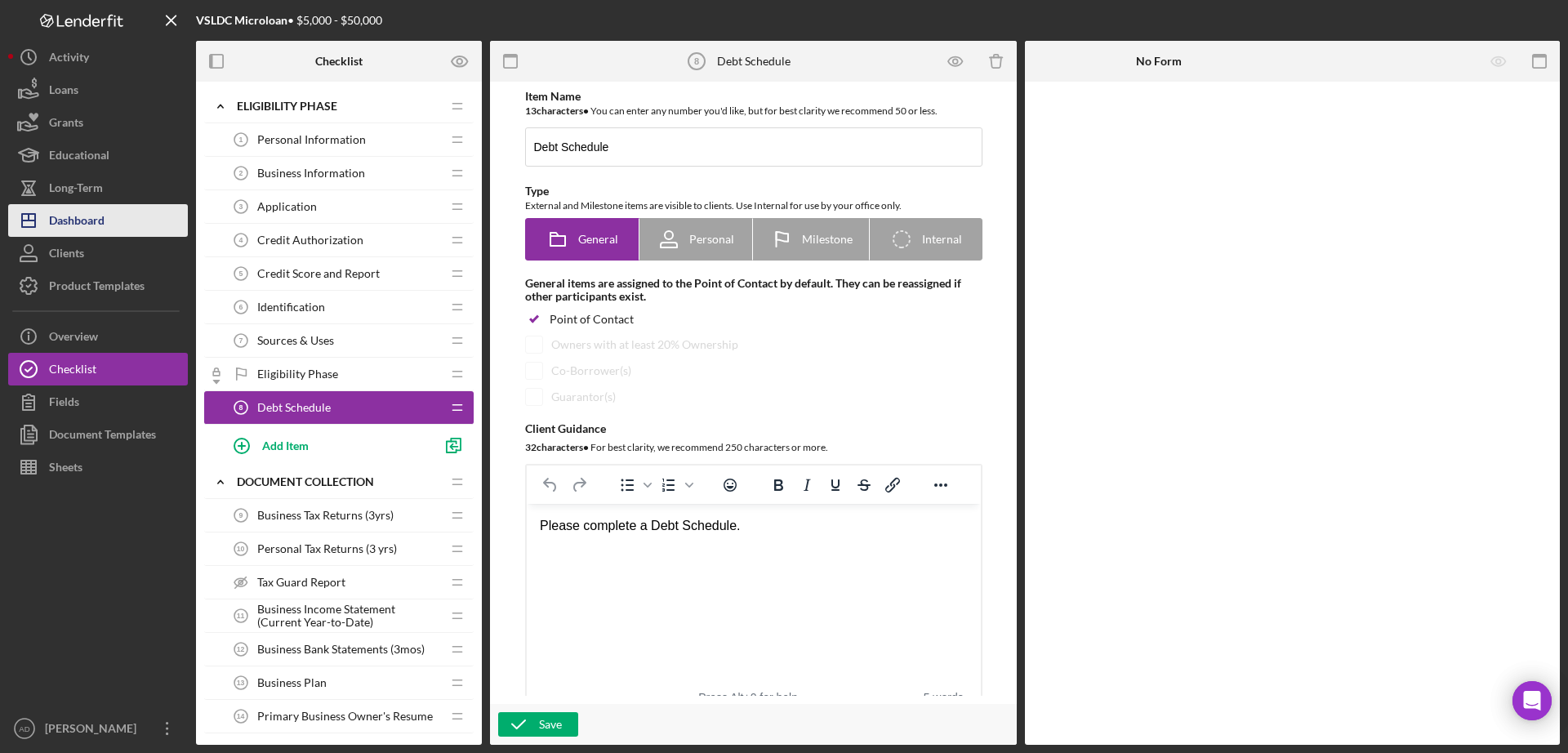
click at [95, 211] on div "Dashboard" at bounding box center [77, 222] width 56 height 37
